Goal: Information Seeking & Learning: Learn about a topic

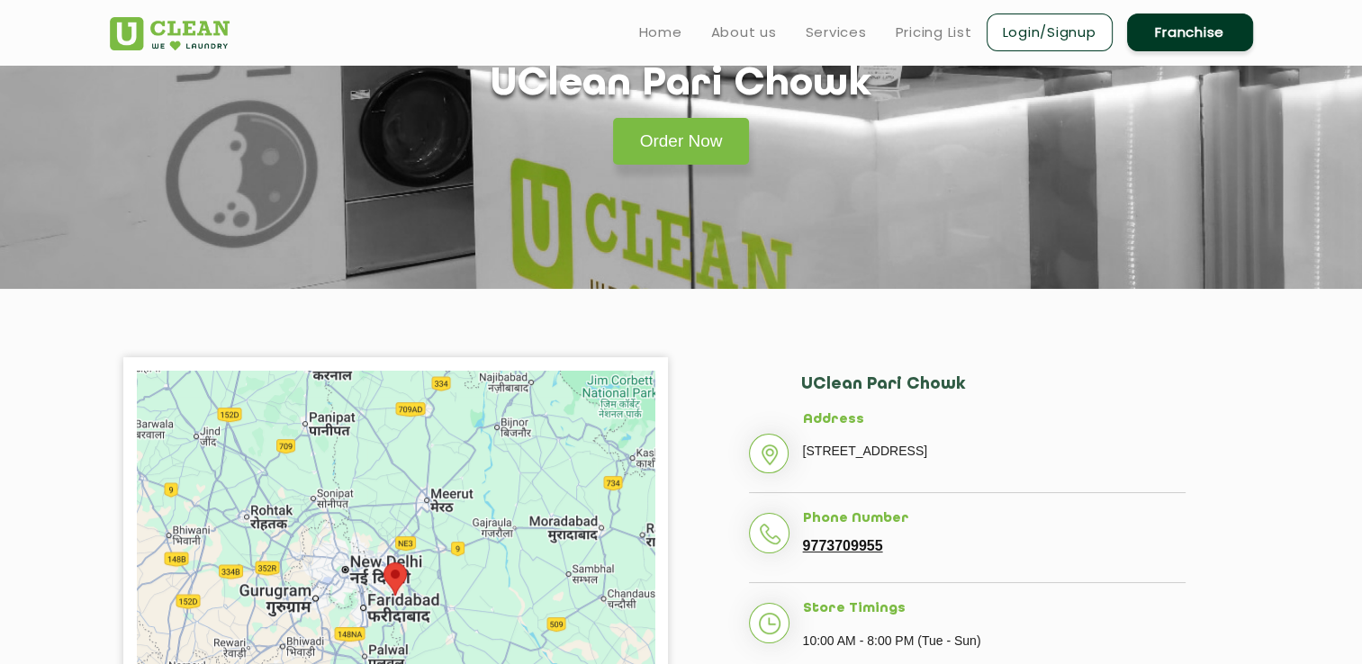
scroll to position [270, 0]
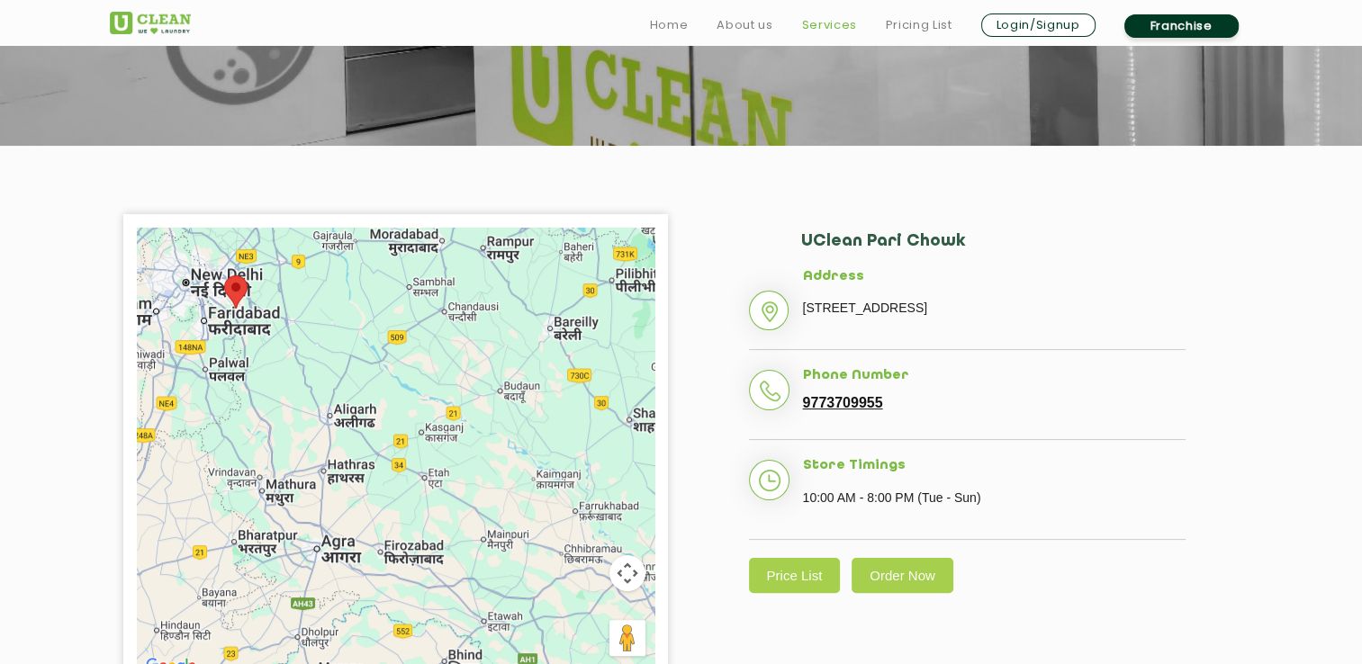
click at [818, 30] on link "Services" at bounding box center [828, 25] width 55 height 22
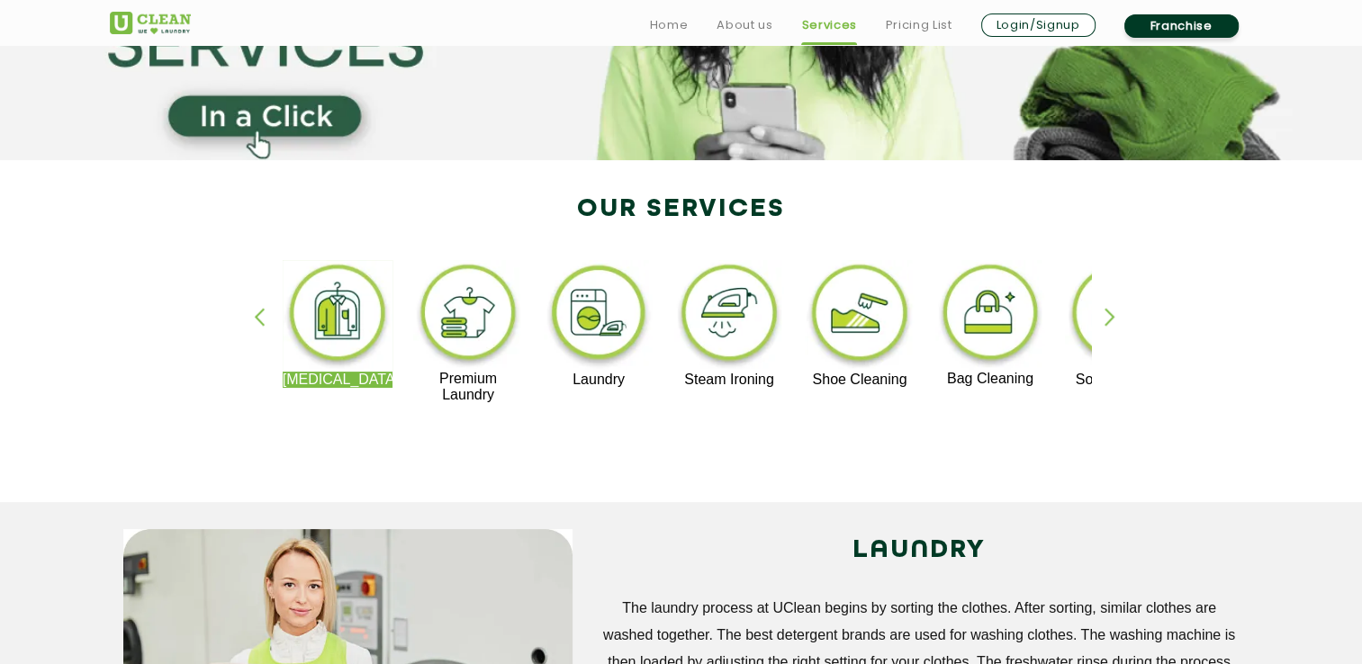
scroll to position [270, 0]
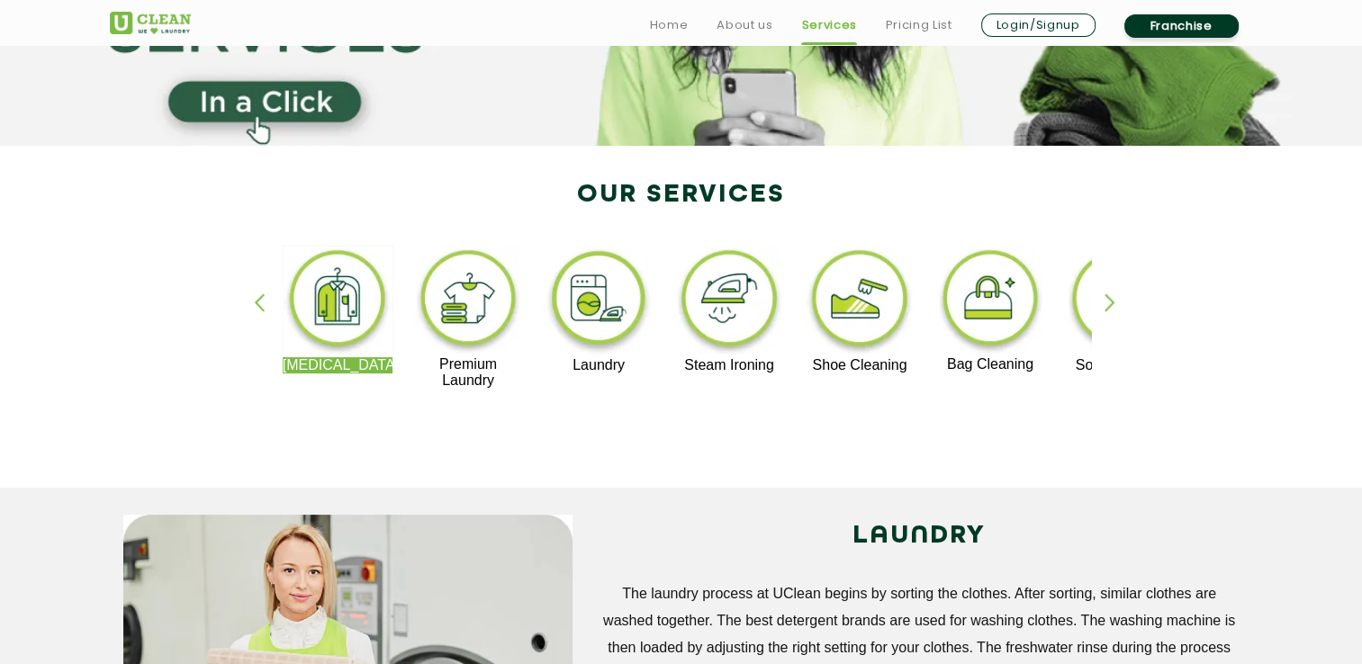
click at [342, 292] on img at bounding box center [338, 302] width 111 height 112
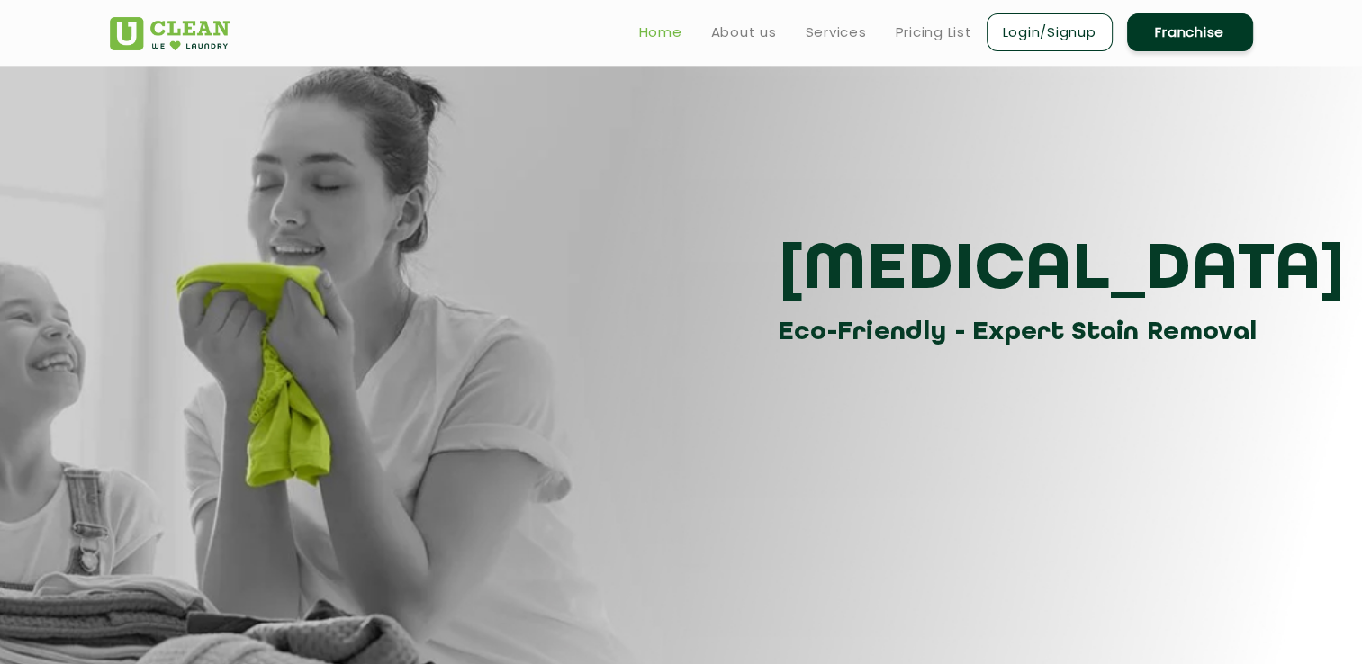
click at [676, 37] on link "Home" at bounding box center [660, 33] width 43 height 22
